Goal: Check status: Check status

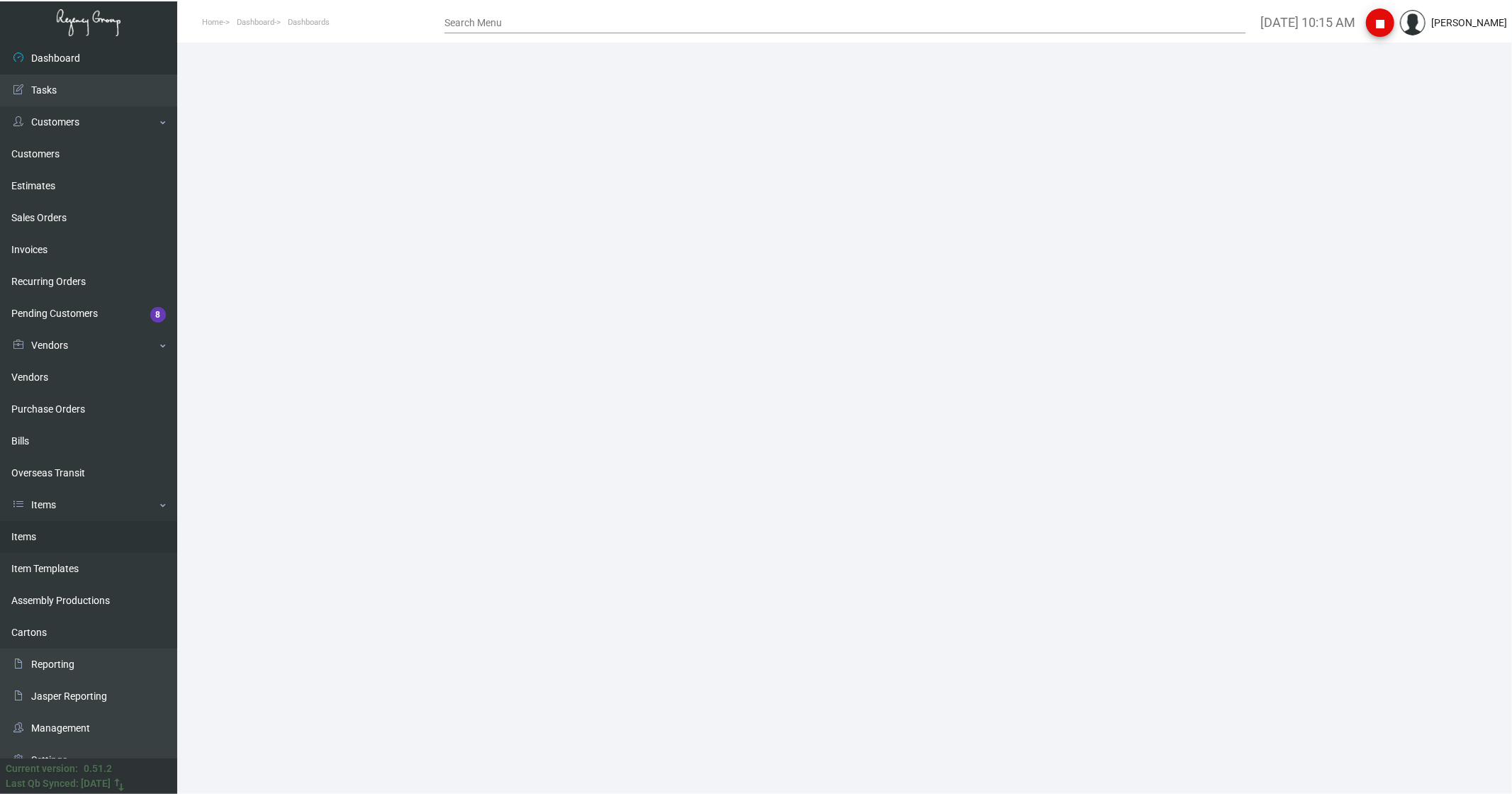
click at [52, 534] on link "Items" at bounding box center [88, 537] width 178 height 32
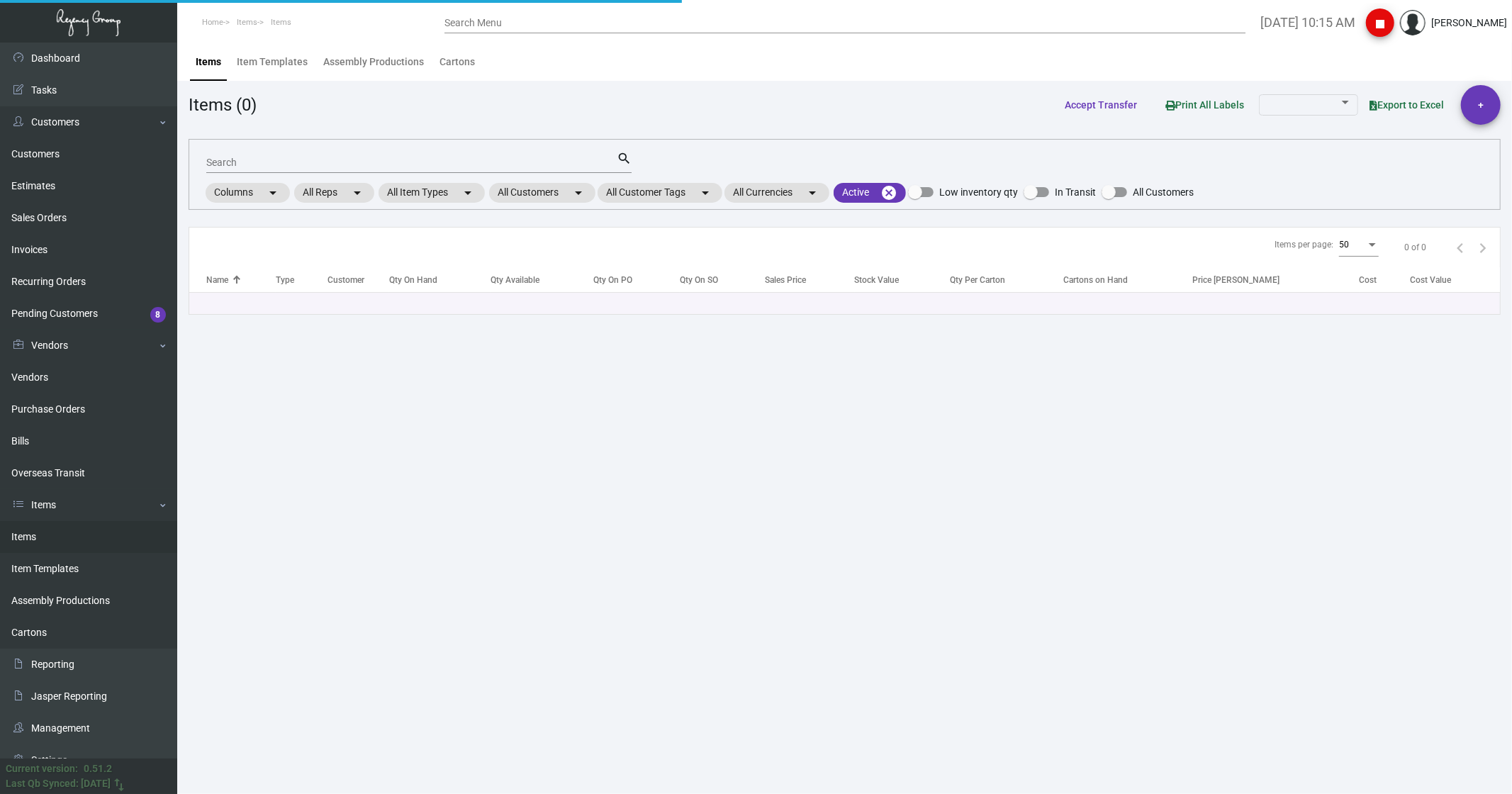
click at [223, 170] on div "Search" at bounding box center [411, 162] width 411 height 22
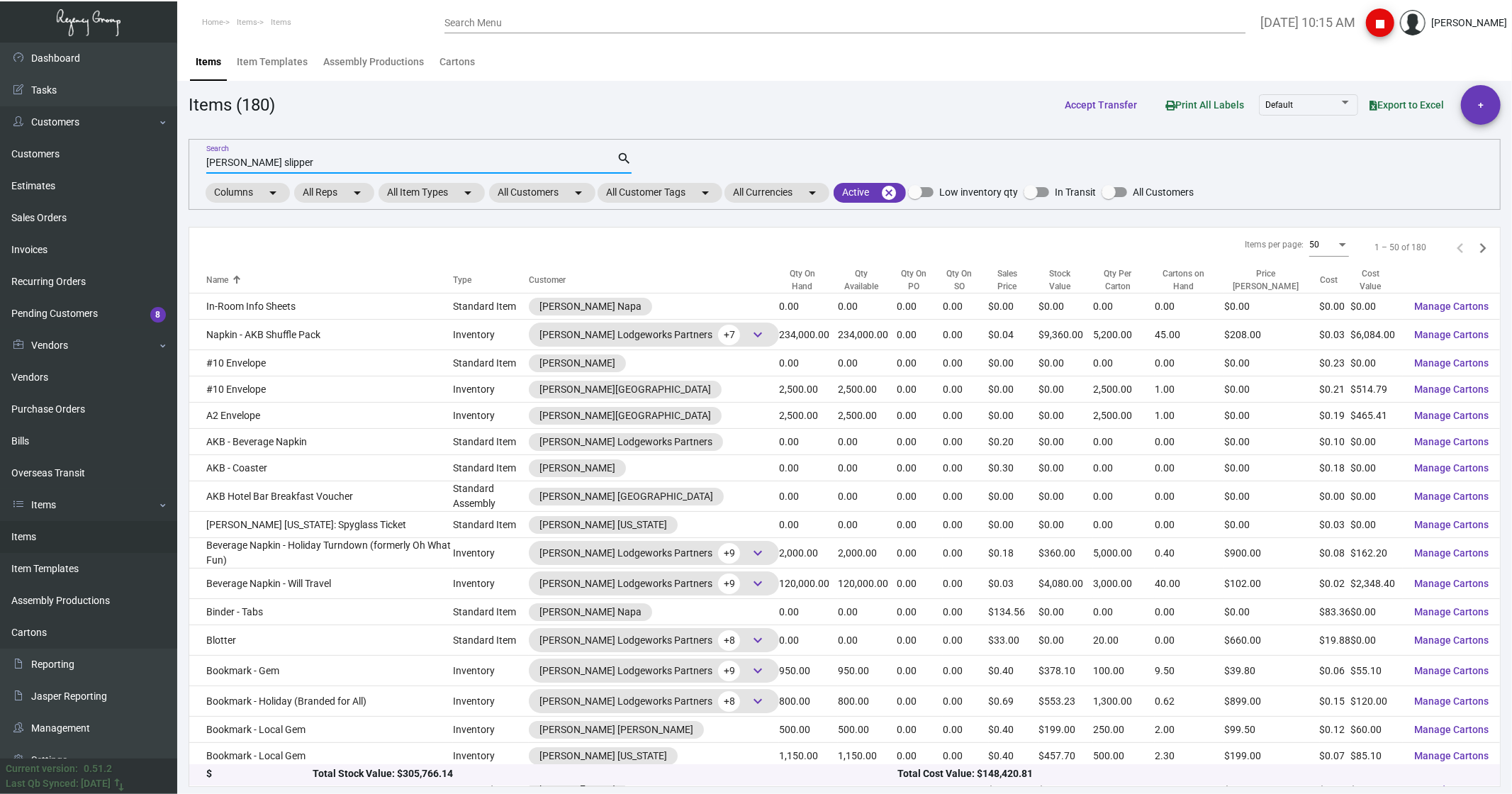
type input "[PERSON_NAME] slipper"
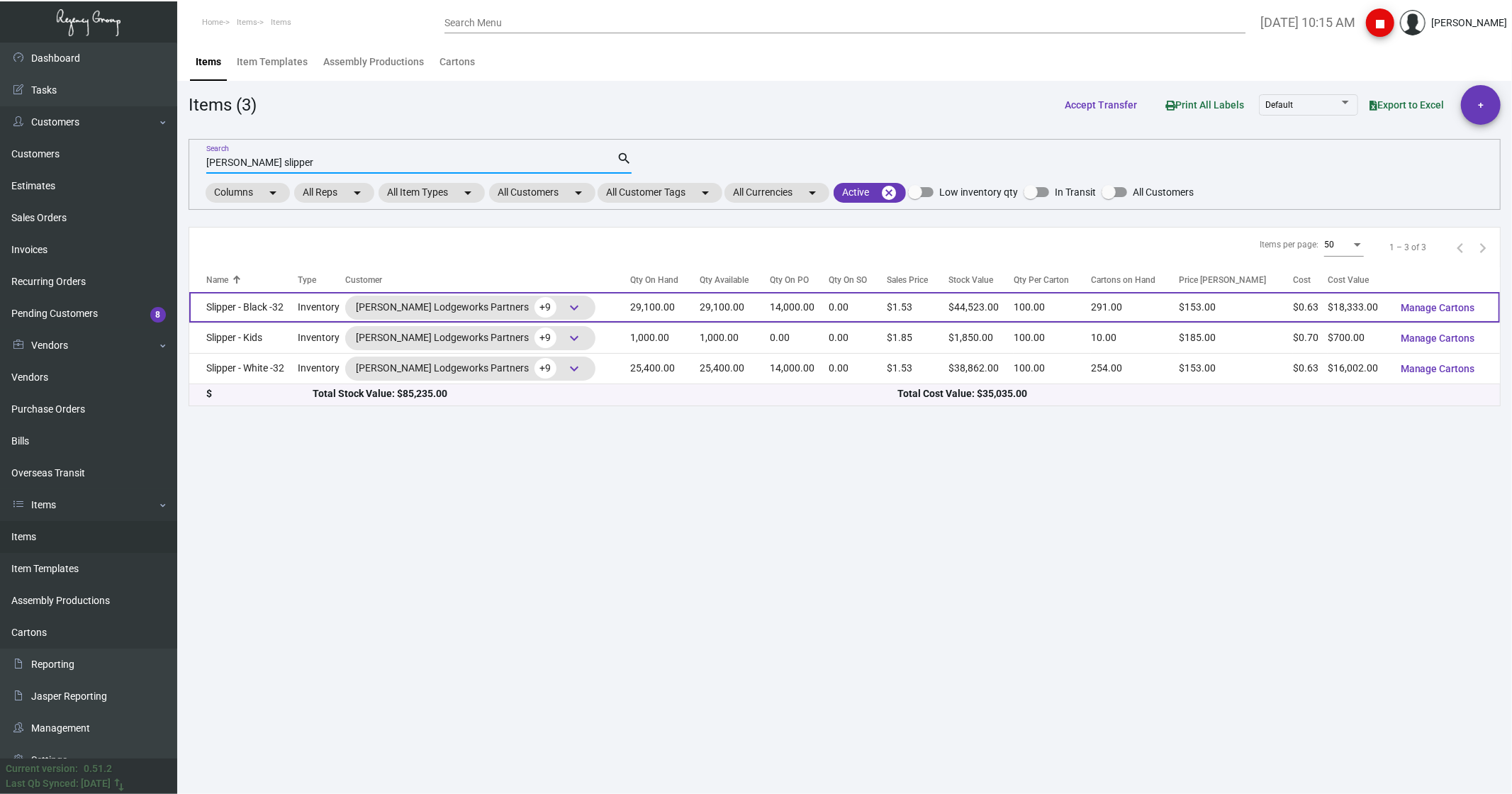
click at [235, 309] on td "Slipper - Black -32" at bounding box center [243, 307] width 108 height 31
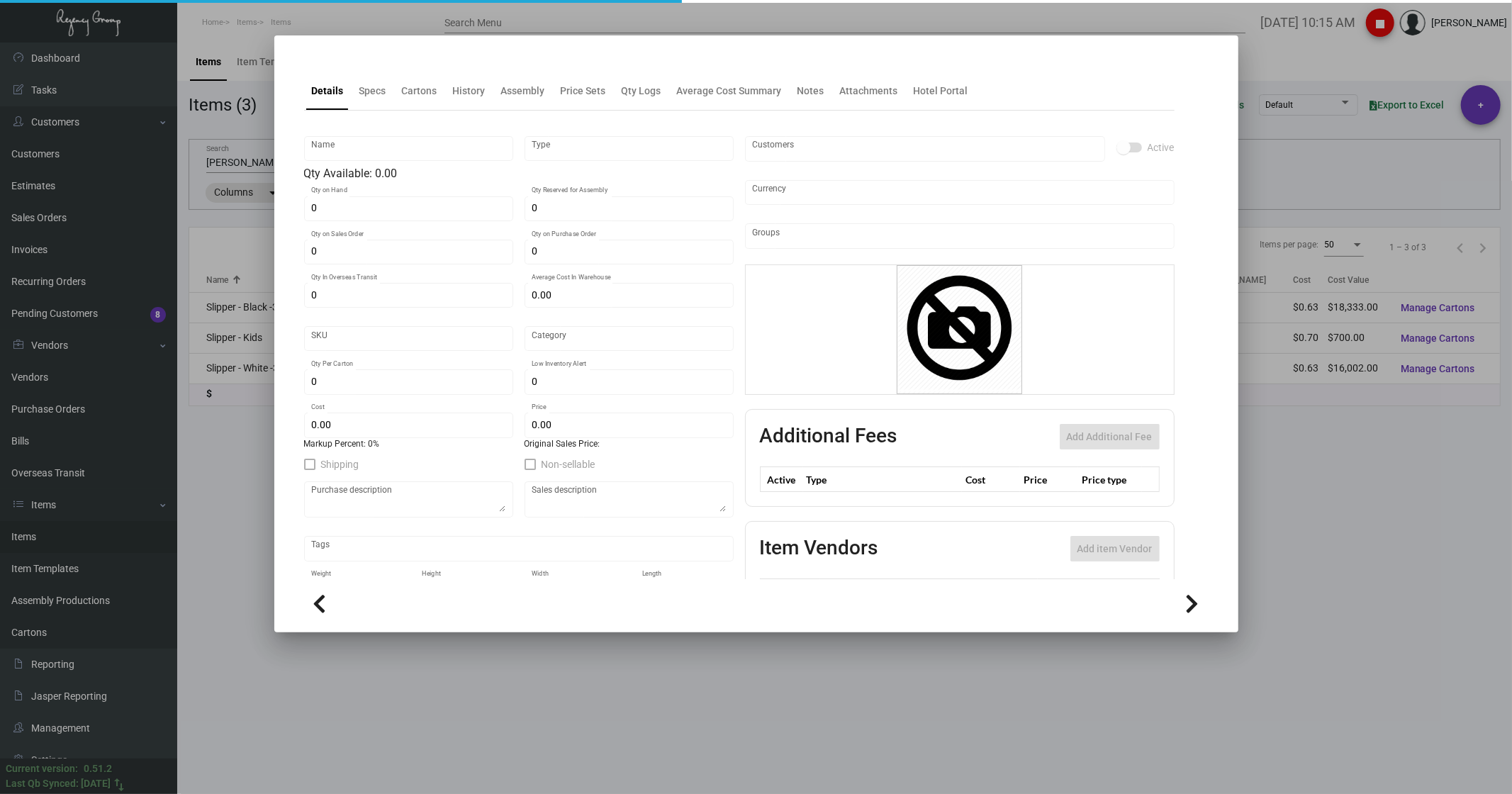
type input "Slipper - Black -32"
type input "Inventory"
type input "29,100"
type input "14,000"
type input "$ 0.63664"
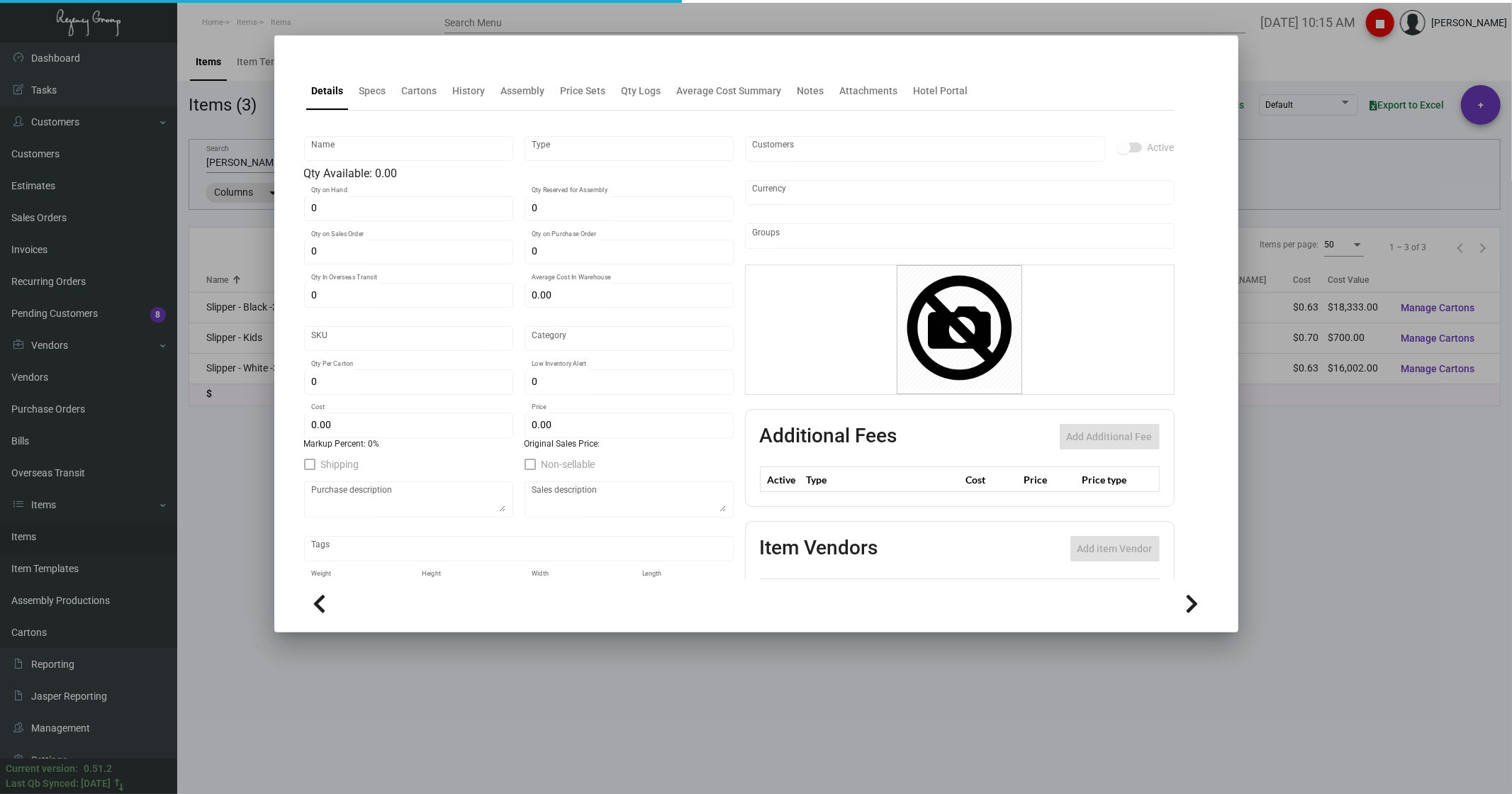
type input "Overseas"
type input "100"
type input "$ 0.63"
type input "$ 1.53"
type textarea "HR Slipper: Size #10 slipper, 1 size to fit all, black color cushion material ,…"
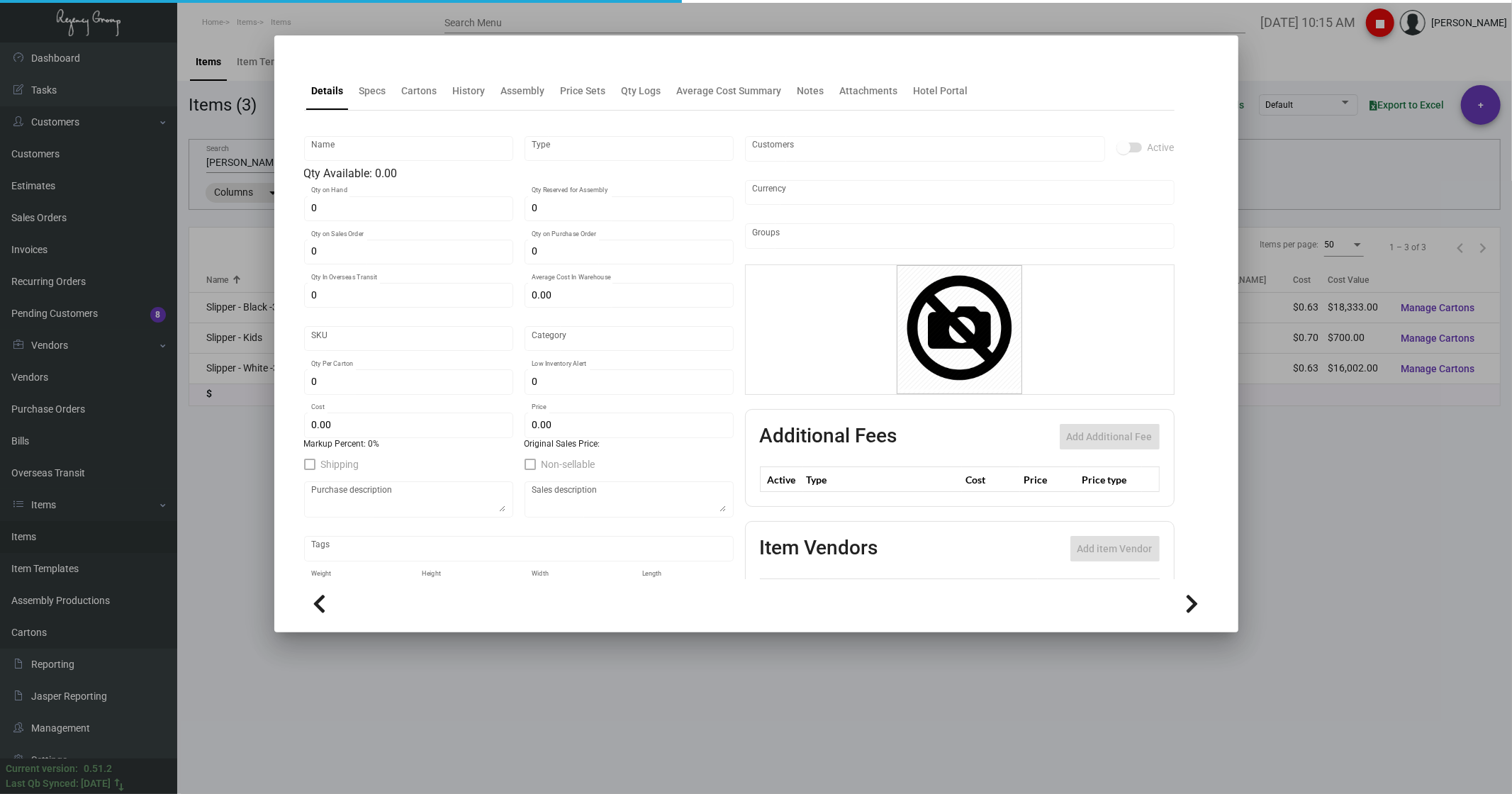
type textarea "HR Slipper: Size #10 slipper, 1 size to fit all, black color cushion material ,…"
checkbox input "true"
type input "United States Dollar $"
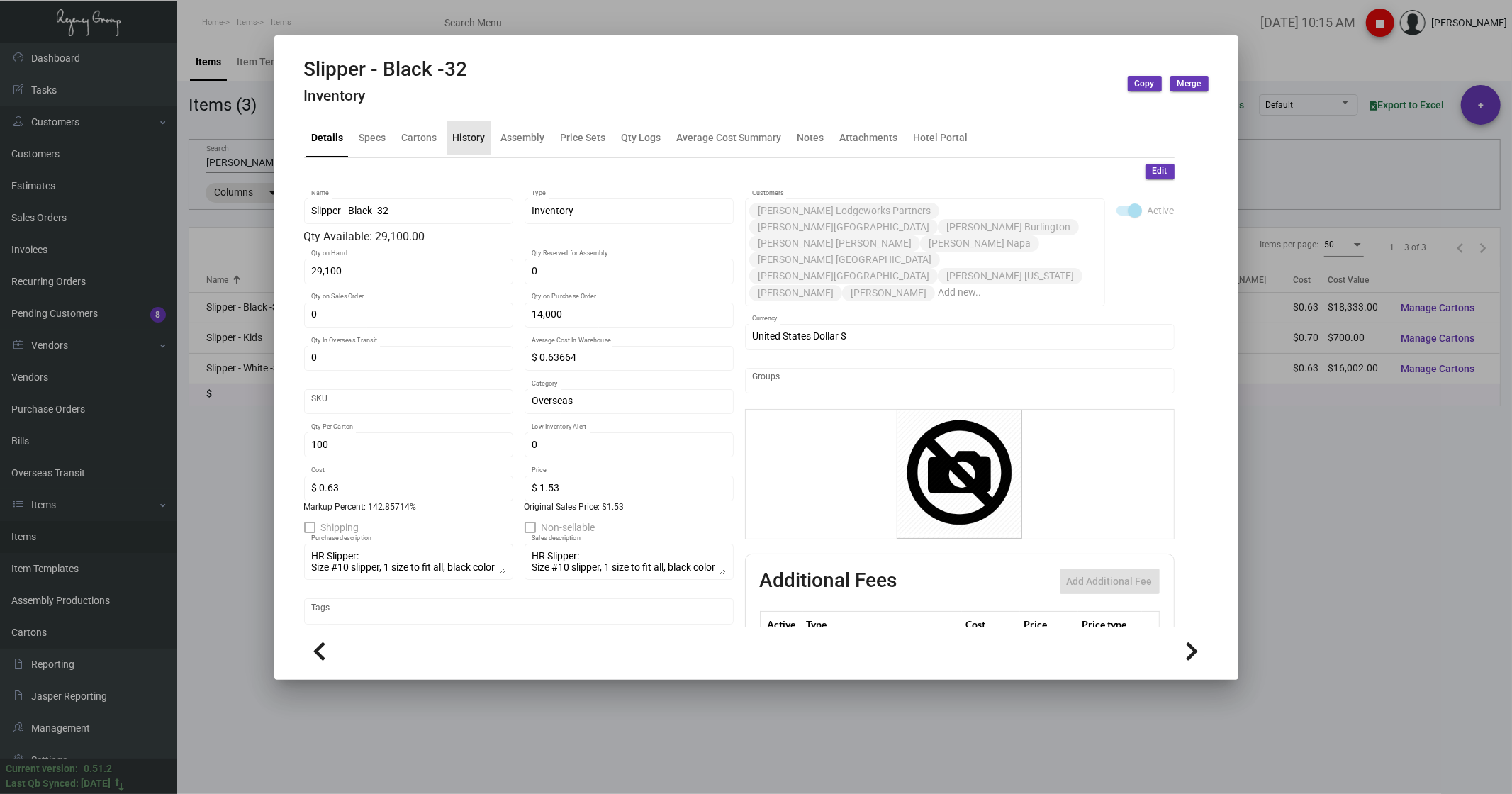
click at [470, 138] on div "History" at bounding box center [469, 137] width 32 height 15
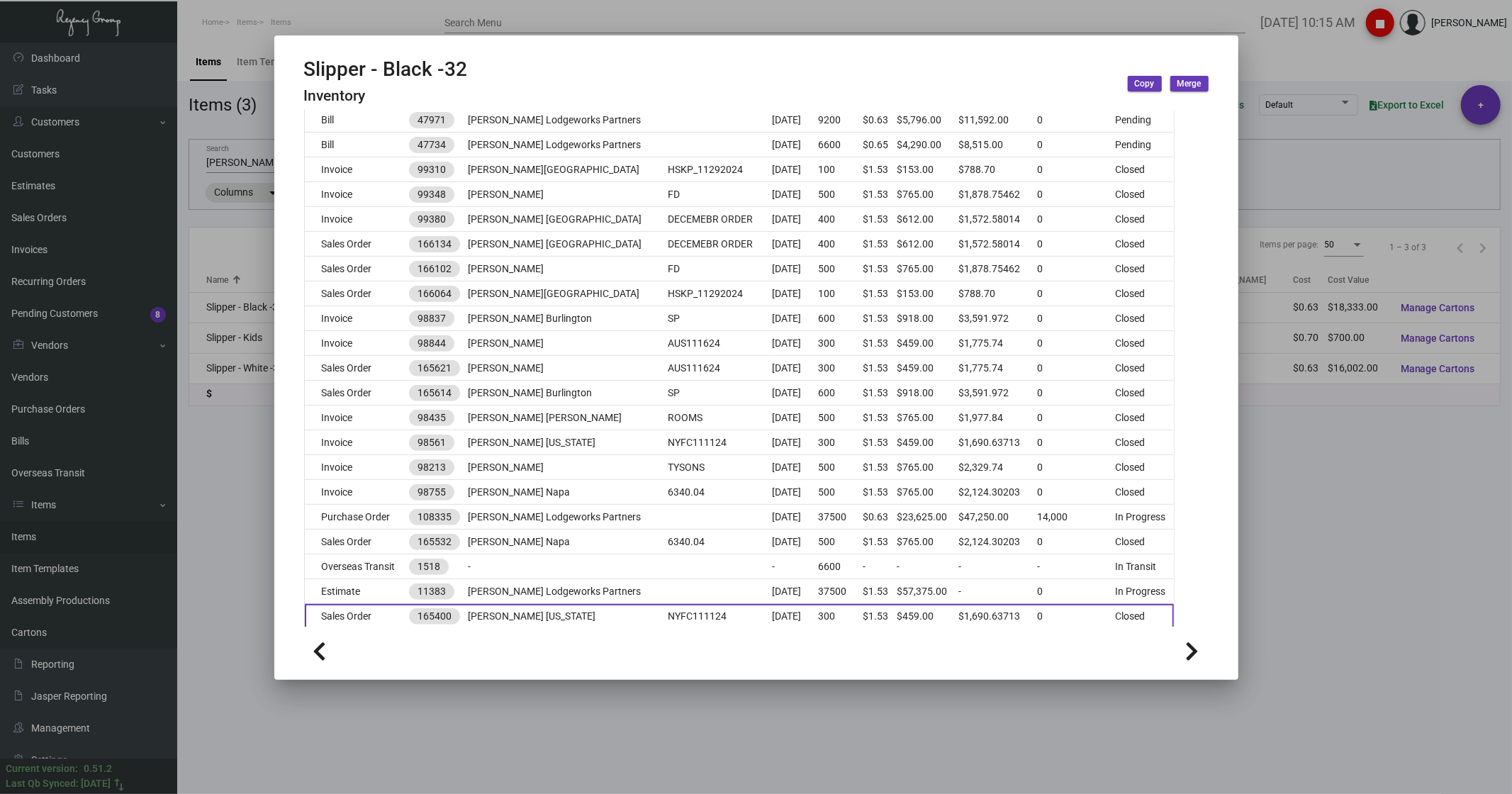
scroll to position [551, 0]
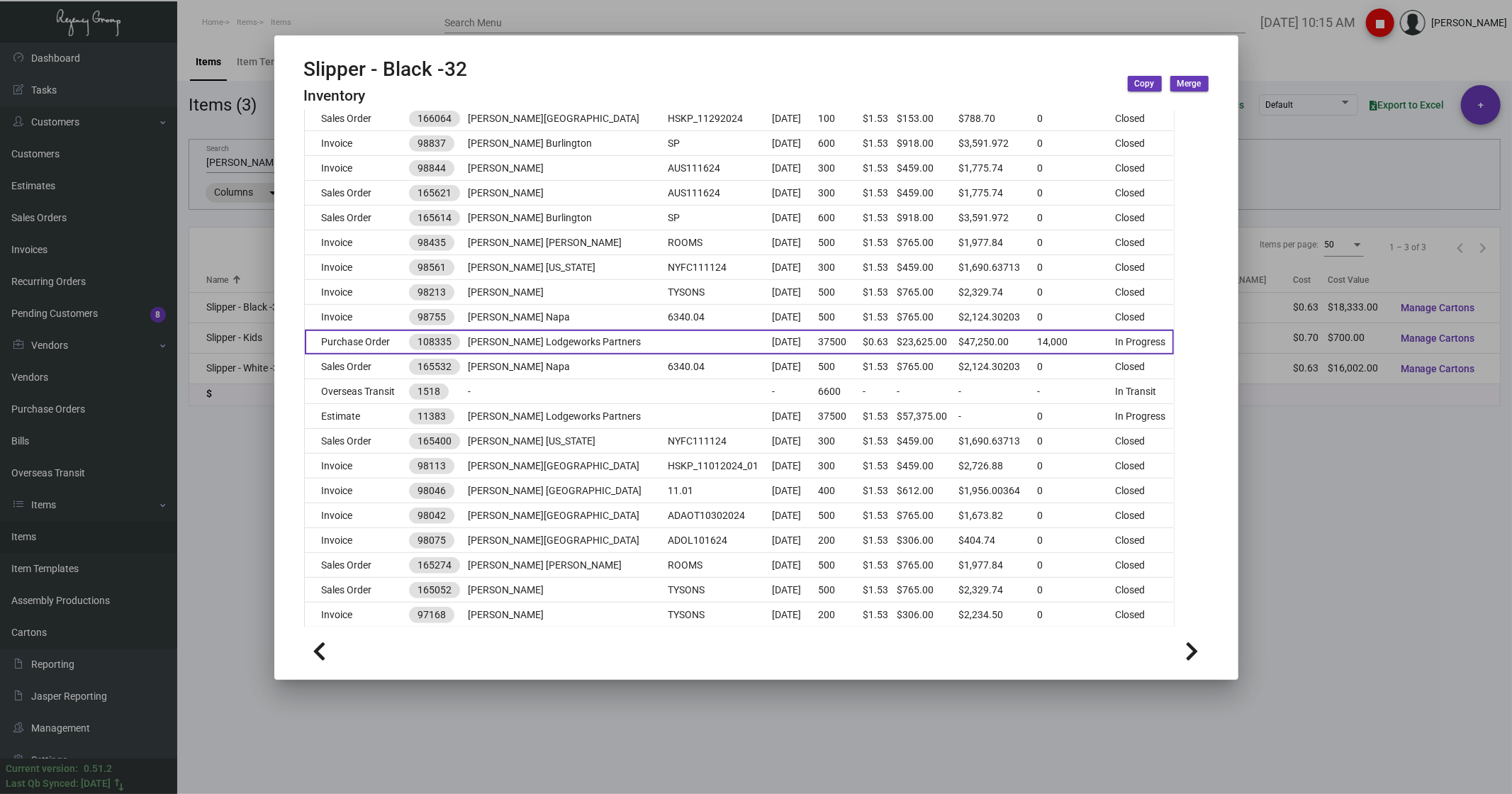
click at [372, 343] on td "Purchase Order" at bounding box center [357, 342] width 104 height 24
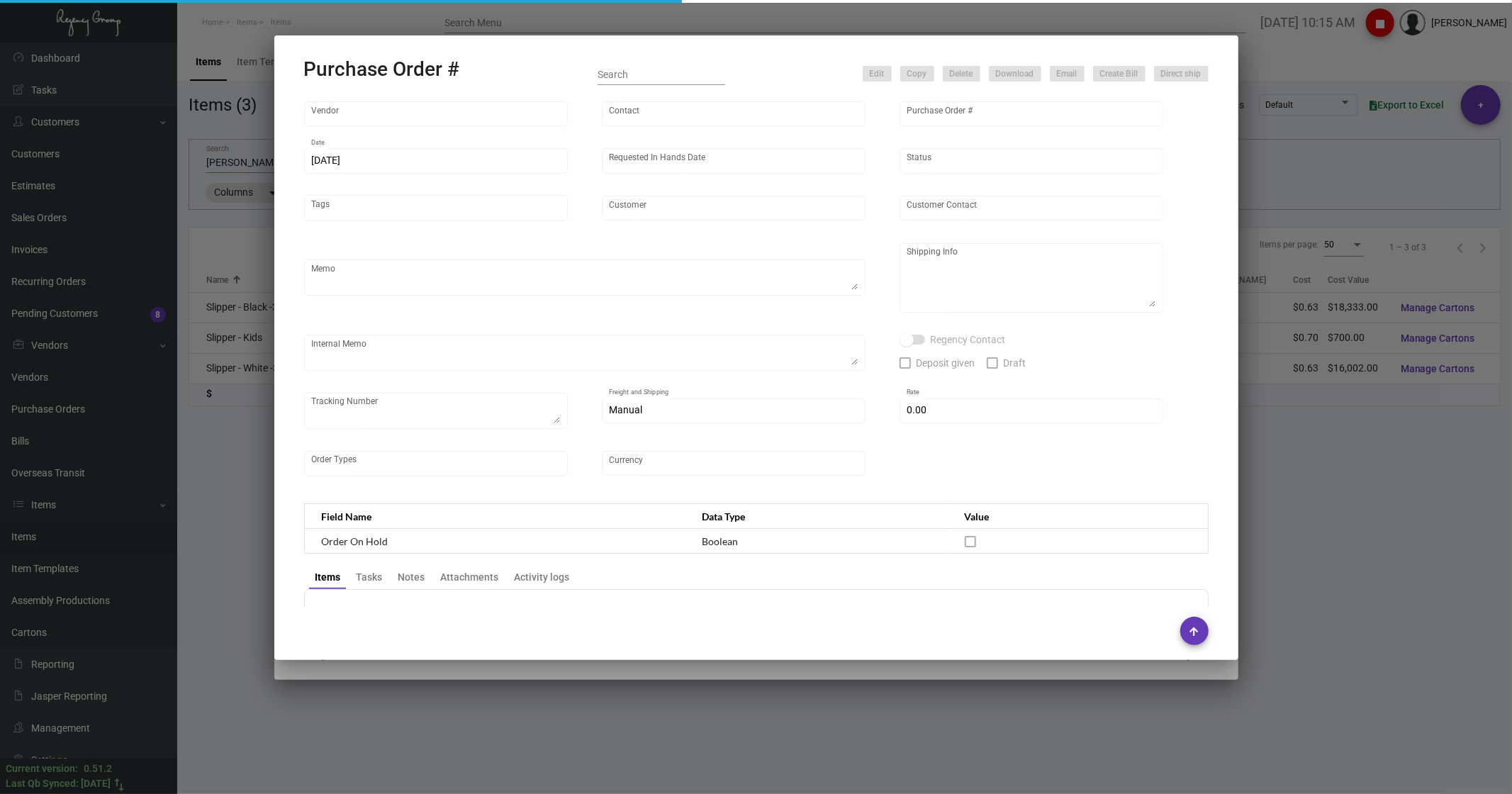
type input "Hangzhou [PERSON_NAME] Leisure Product Co. LTD"
type input "[PERSON_NAME]"
type input "108335"
type input "[DATE]"
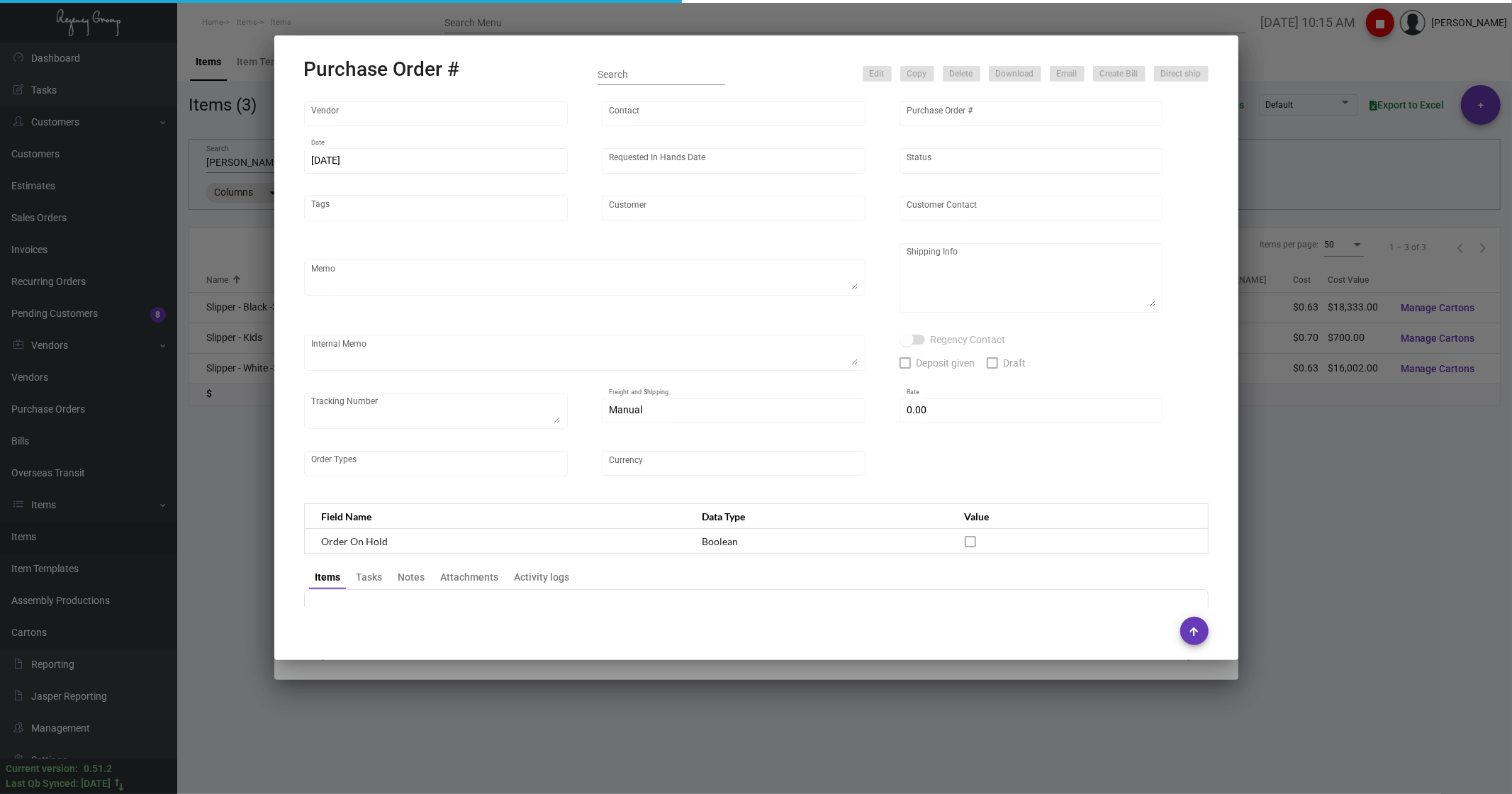
type input "[PERSON_NAME] Lodgeworks Partners"
type textarea "10K per color for the first batch, rest pending shipping instruction"
type textarea "Regency Group NJ - [PERSON_NAME] [STREET_ADDRESS]"
checkbox input "true"
type input "$ 0.00"
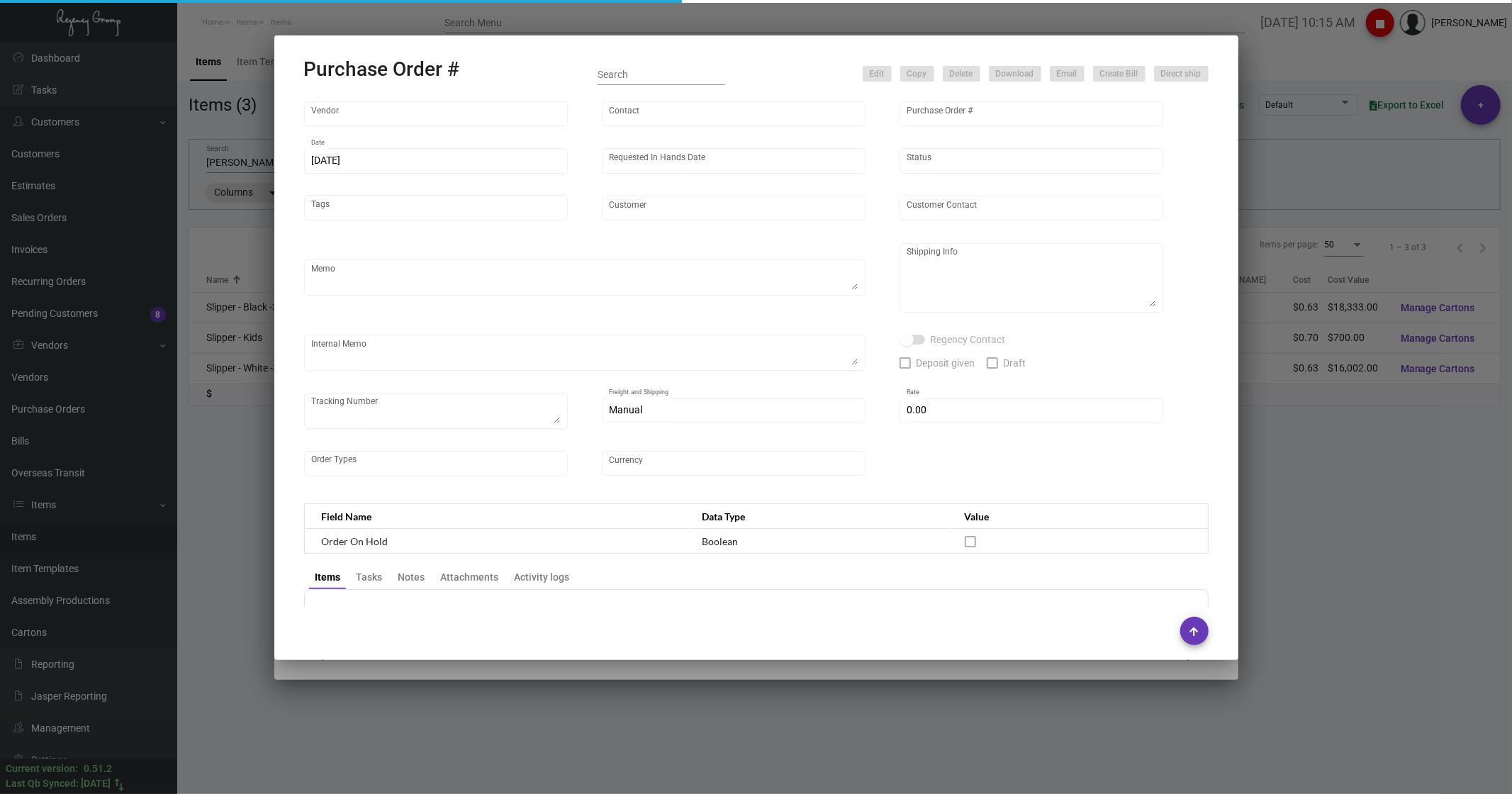
type input "United States Dollar $"
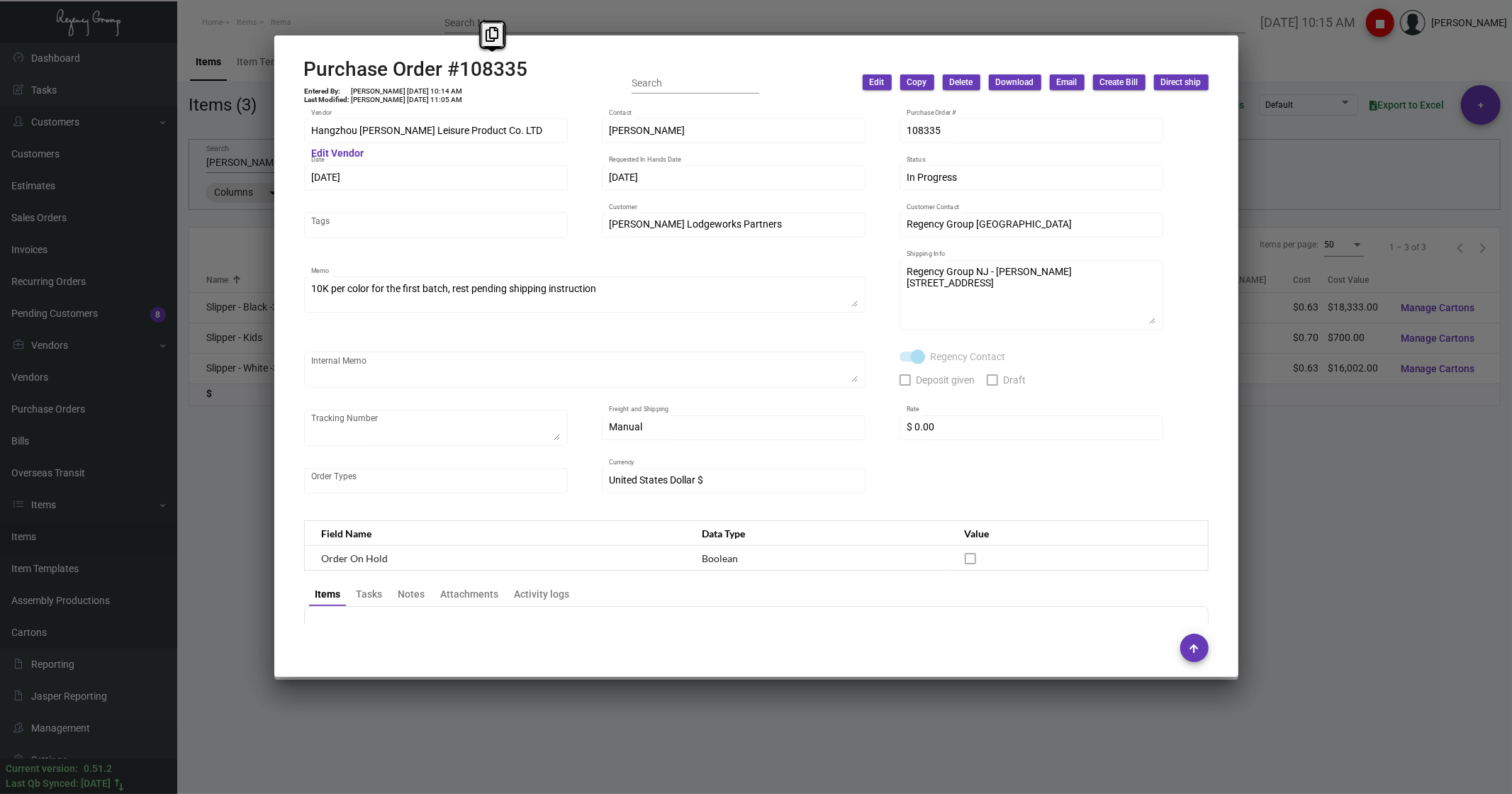
drag, startPoint x: 463, startPoint y: 71, endPoint x: 526, endPoint y: 62, distance: 63.6
click at [526, 62] on h2 "Purchase Order #108335" at bounding box center [416, 69] width 224 height 24
copy h2 "108335"
